Goal: Information Seeking & Learning: Learn about a topic

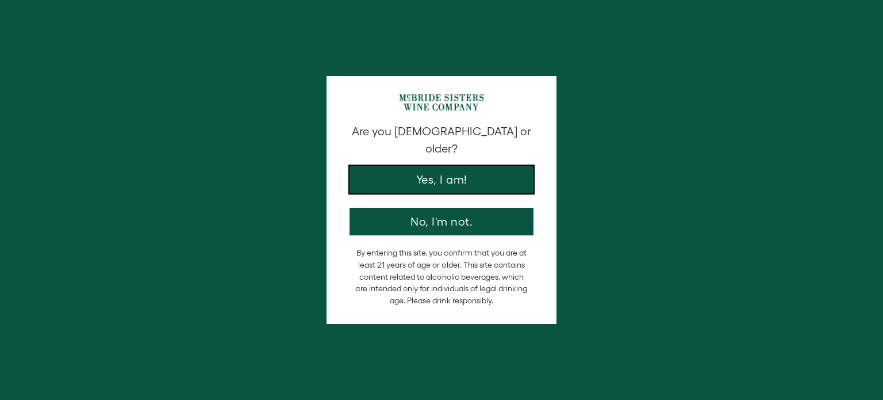
click at [439, 173] on button "Yes, I am!" at bounding box center [442, 180] width 184 height 28
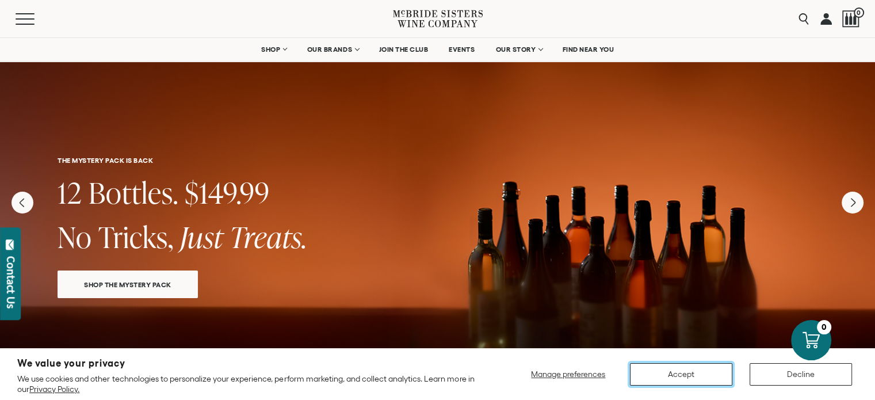
click at [661, 379] on button "Accept" at bounding box center [681, 374] width 102 height 22
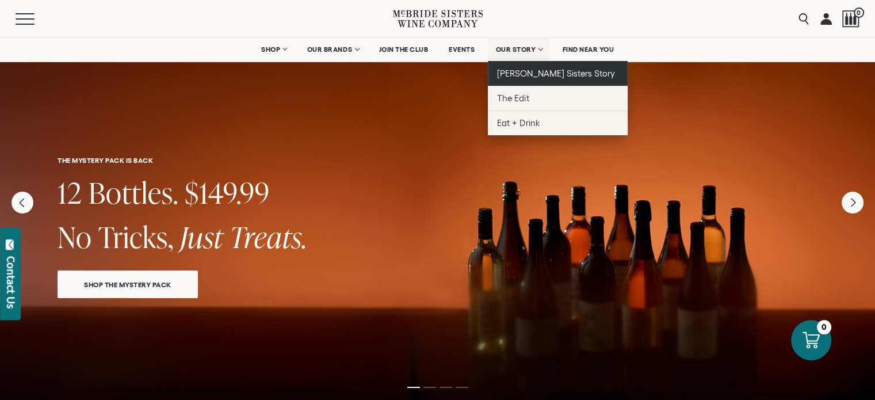
click at [515, 73] on span "[PERSON_NAME] Sisters Story" at bounding box center [556, 73] width 118 height 10
